Goal: Information Seeking & Learning: Learn about a topic

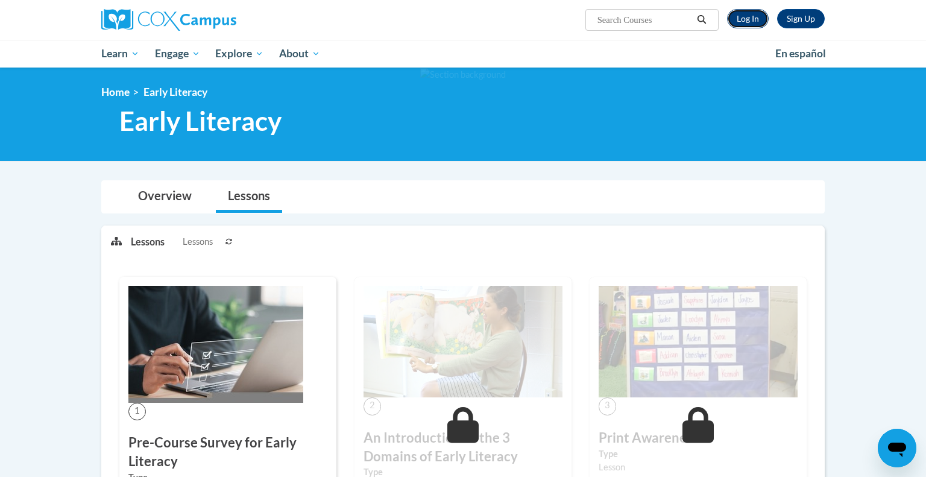
click at [755, 17] on link "Log In" at bounding box center [748, 18] width 42 height 19
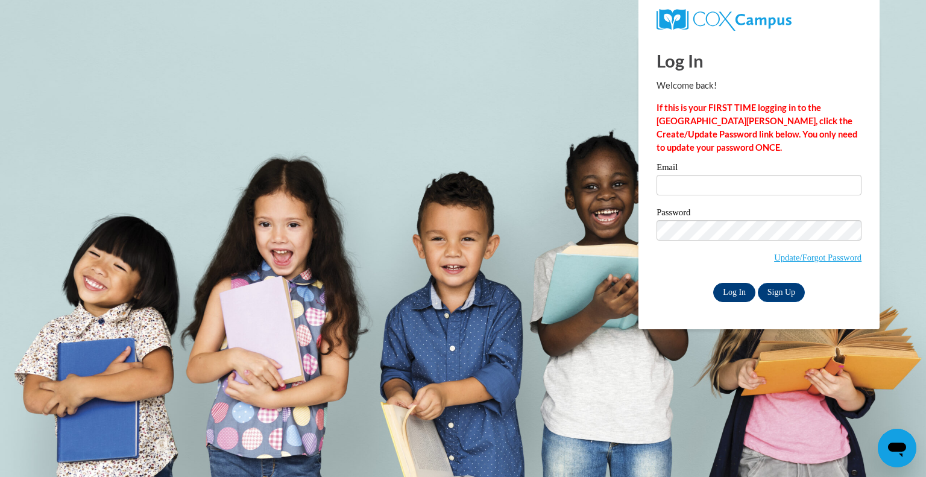
type input "jhannis@greenfield.k12.wi.us"
click at [732, 292] on input "Log In" at bounding box center [734, 292] width 42 height 19
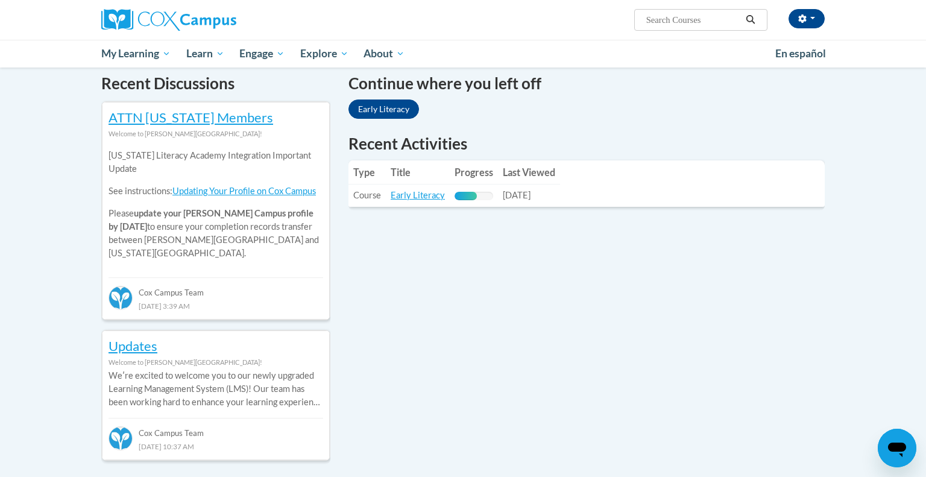
scroll to position [370, 0]
click at [415, 194] on link "Early Literacy" at bounding box center [418, 194] width 54 height 10
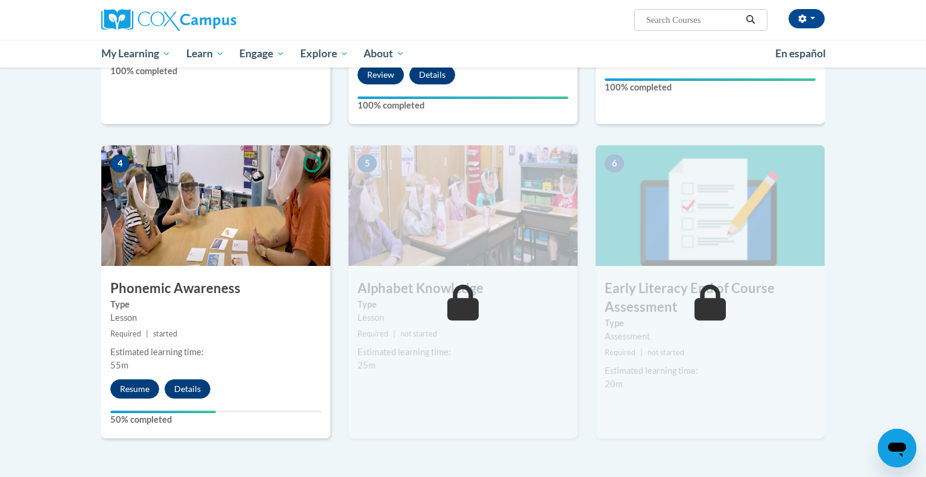
scroll to position [516, 0]
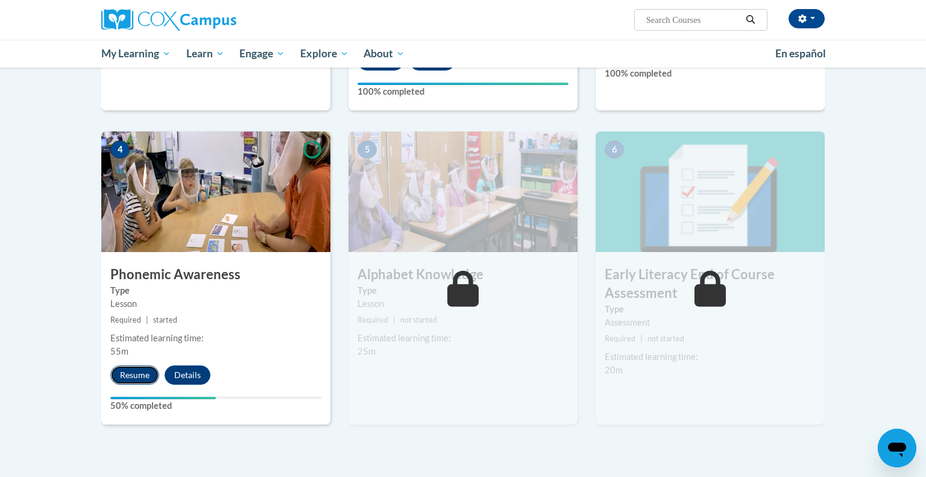
click at [134, 369] on button "Resume" at bounding box center [134, 374] width 49 height 19
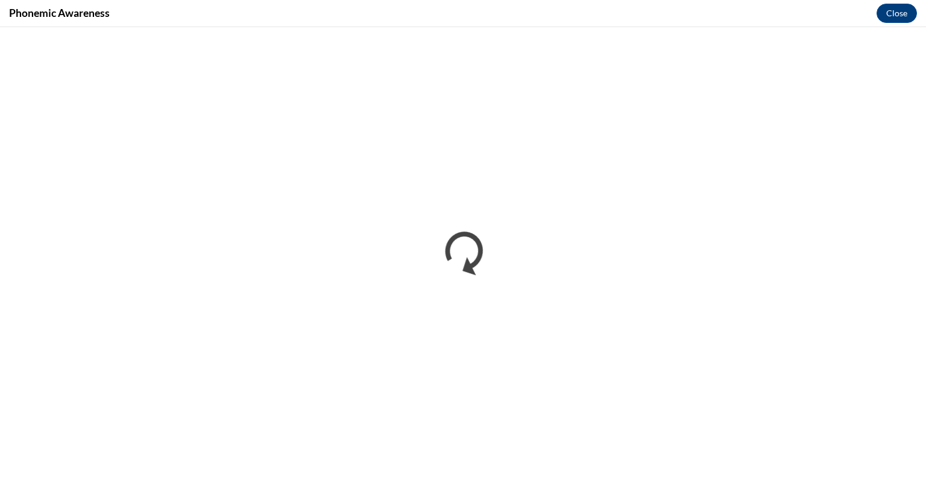
scroll to position [0, 0]
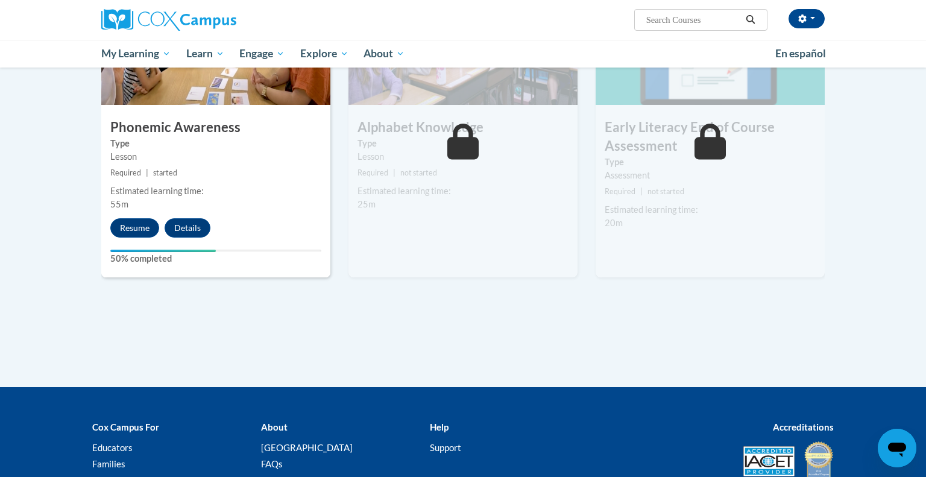
scroll to position [772, 0]
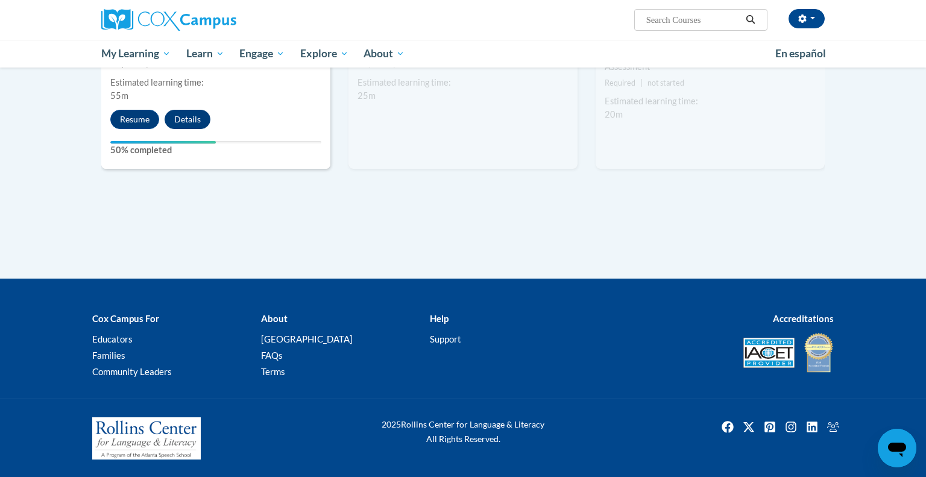
click at [193, 118] on button "Details" at bounding box center [188, 119] width 46 height 19
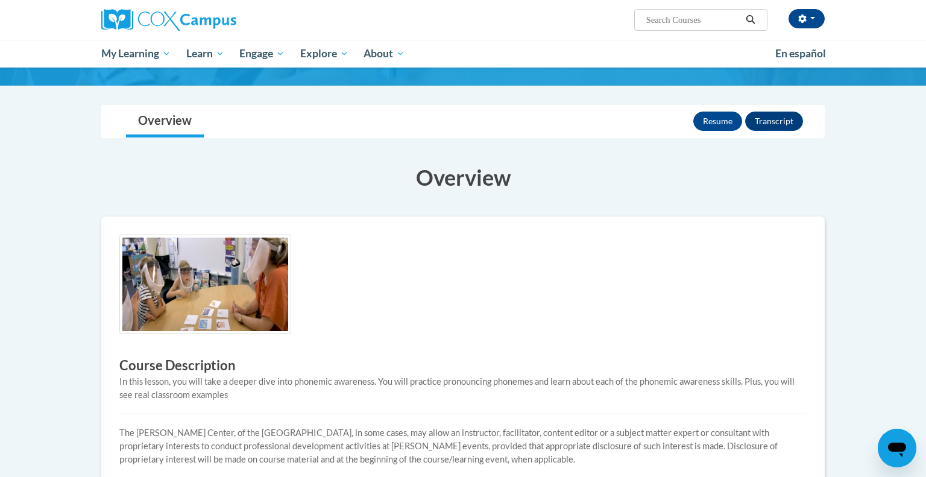
scroll to position [63, 0]
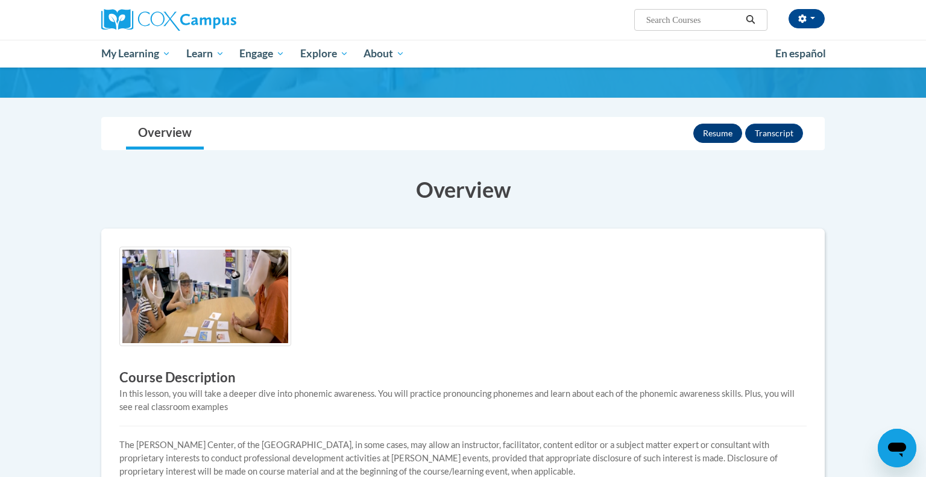
click at [721, 133] on button "Resume" at bounding box center [717, 133] width 49 height 19
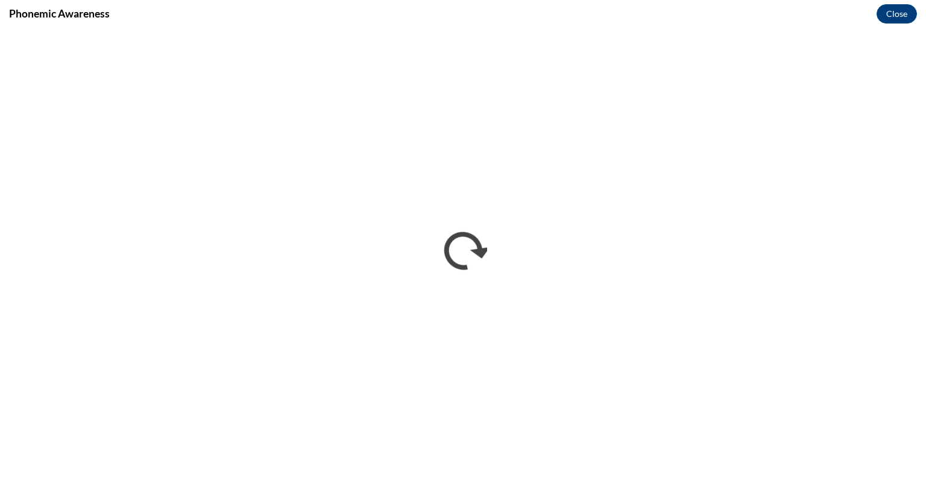
scroll to position [0, 0]
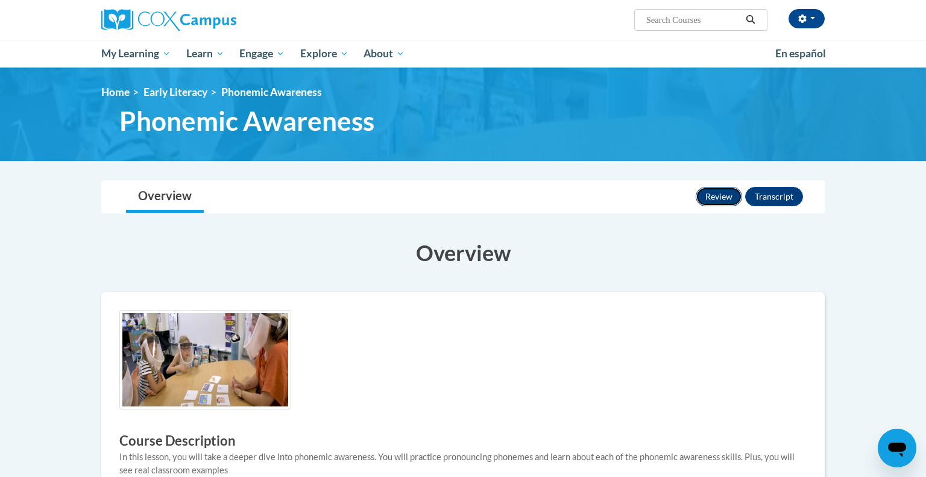
click at [708, 194] on button "Review" at bounding box center [719, 196] width 46 height 19
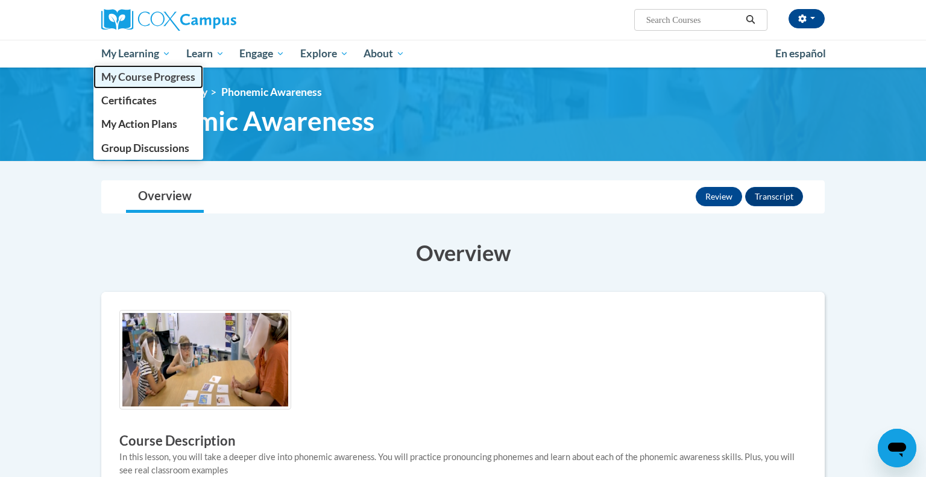
click at [124, 76] on span "My Course Progress" at bounding box center [148, 77] width 94 height 13
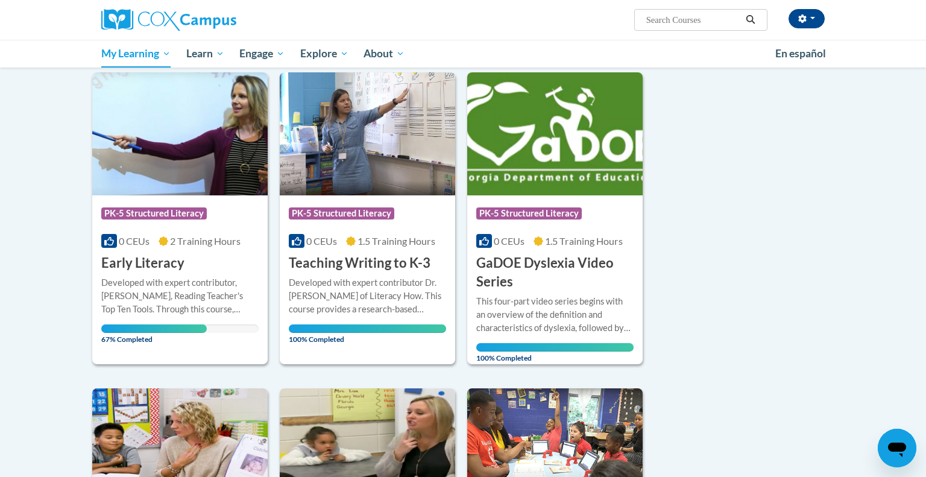
scroll to position [142, 0]
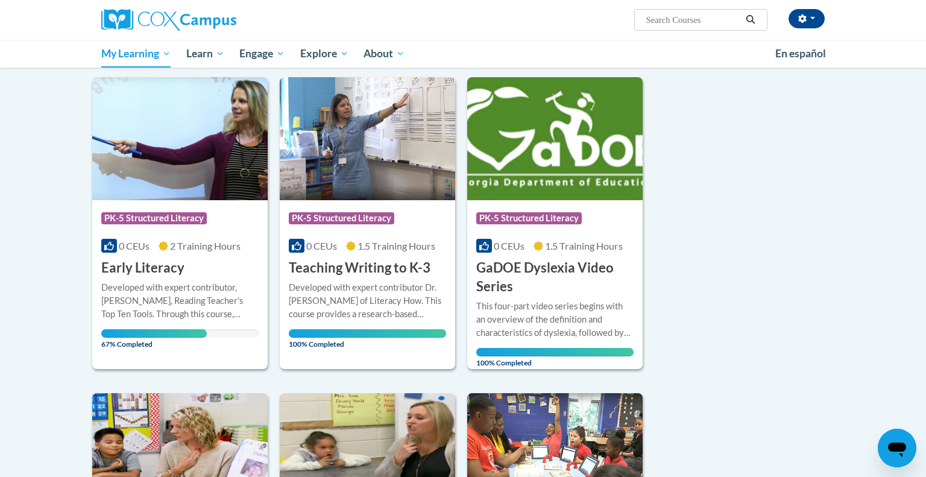
click at [137, 307] on div "Developed with expert contributor, [PERSON_NAME], Reading Teacher's Top Ten Too…" at bounding box center [179, 301] width 157 height 40
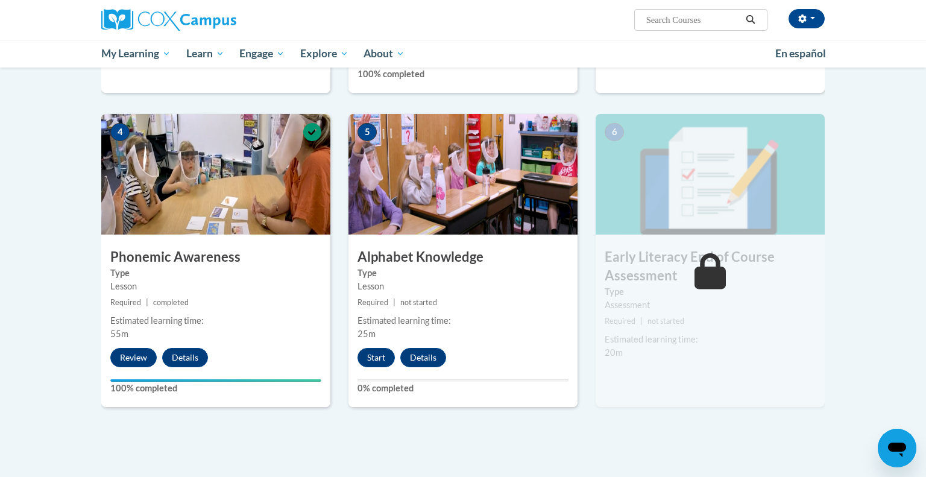
scroll to position [547, 0]
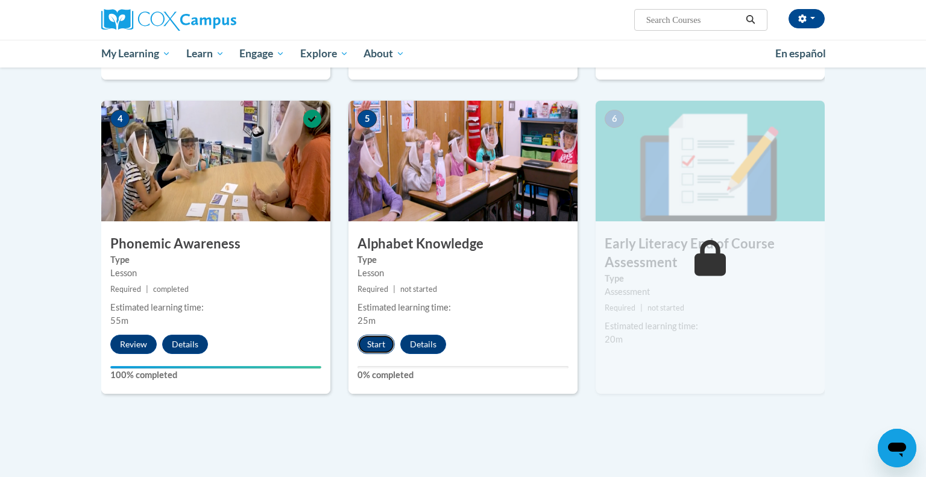
click at [376, 348] on button "Start" at bounding box center [375, 344] width 37 height 19
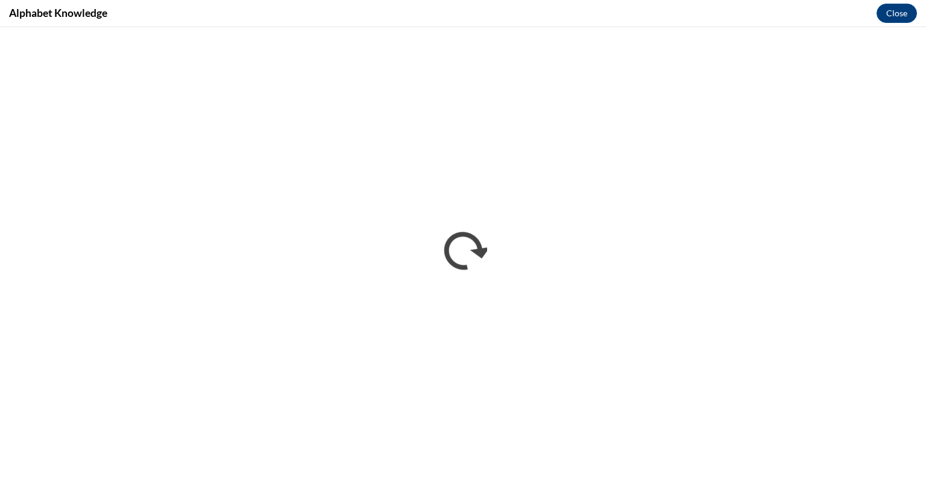
scroll to position [0, 0]
